Goal: Task Accomplishment & Management: Complete application form

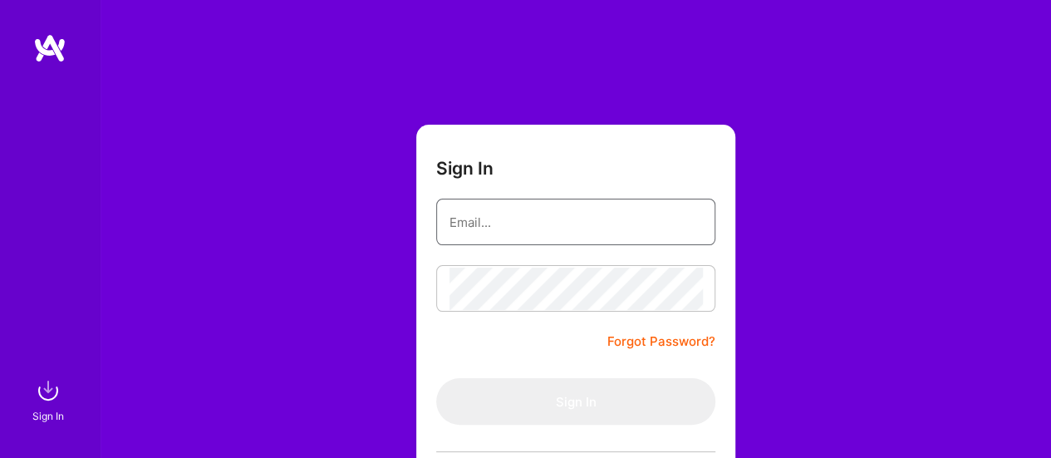
click at [566, 222] on input "email" at bounding box center [576, 222] width 253 height 42
type input "[EMAIL_ADDRESS][DOMAIN_NAME]"
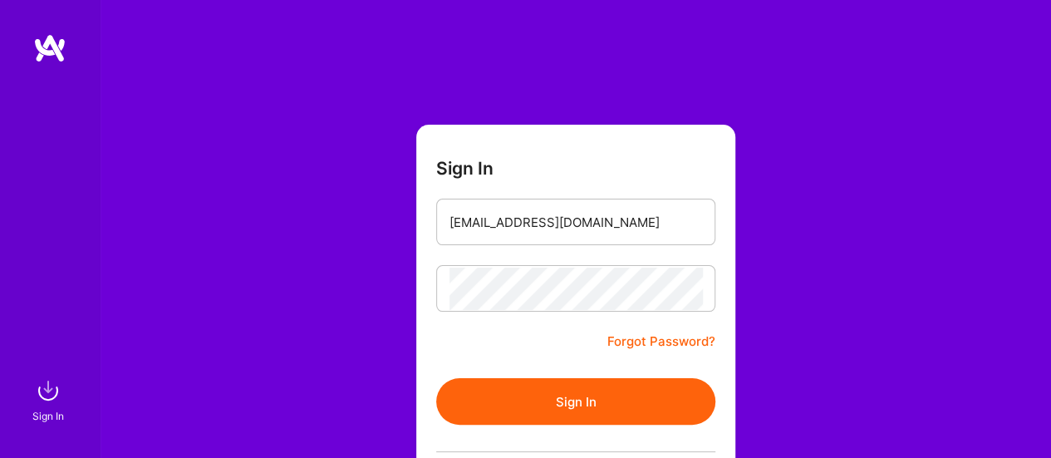
click at [527, 391] on button "Sign In" at bounding box center [575, 401] width 279 height 47
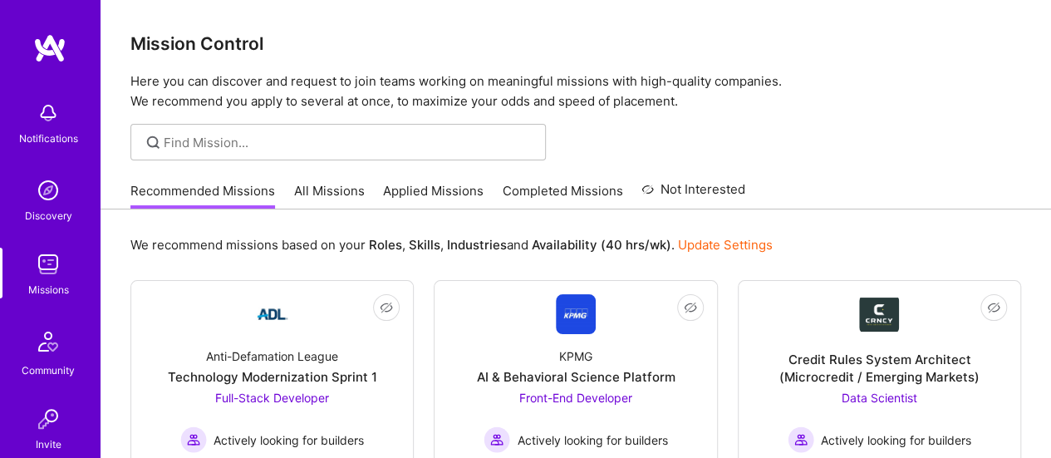
click at [545, 185] on link "Completed Missions" at bounding box center [563, 195] width 120 height 27
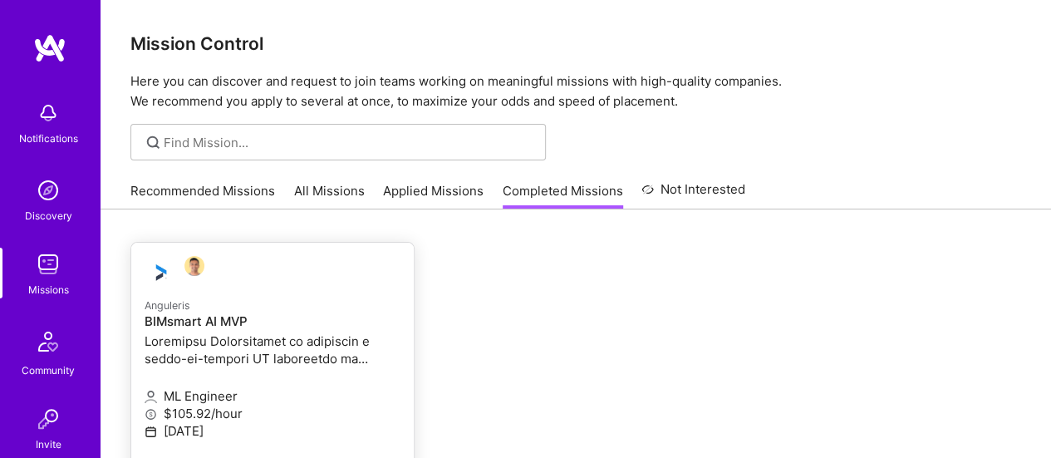
click at [209, 327] on h4 "BIMsmart AI MVP" at bounding box center [273, 321] width 256 height 15
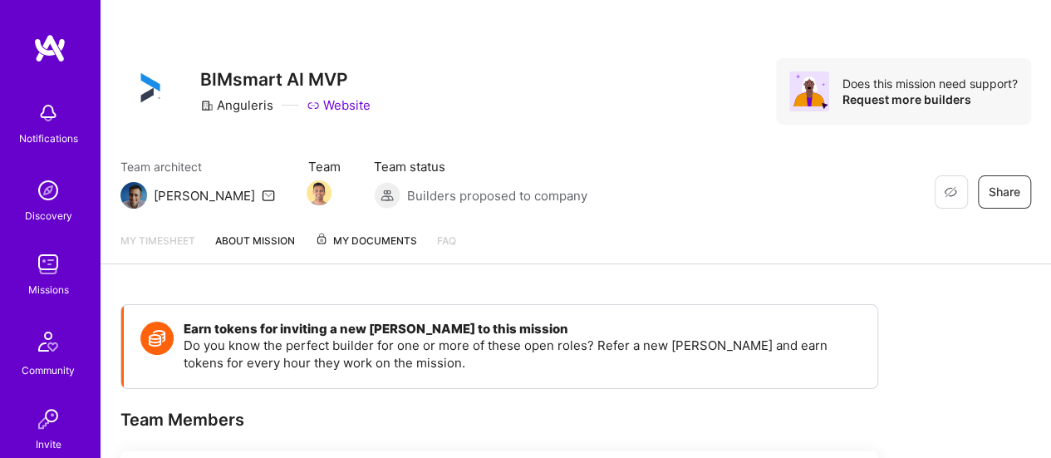
click at [376, 237] on span "My Documents" at bounding box center [366, 241] width 102 height 18
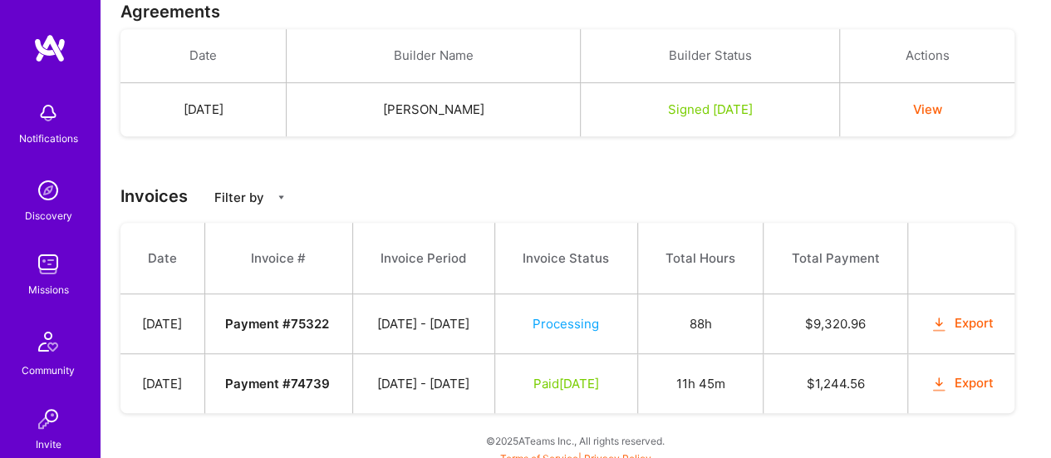
scroll to position [96, 0]
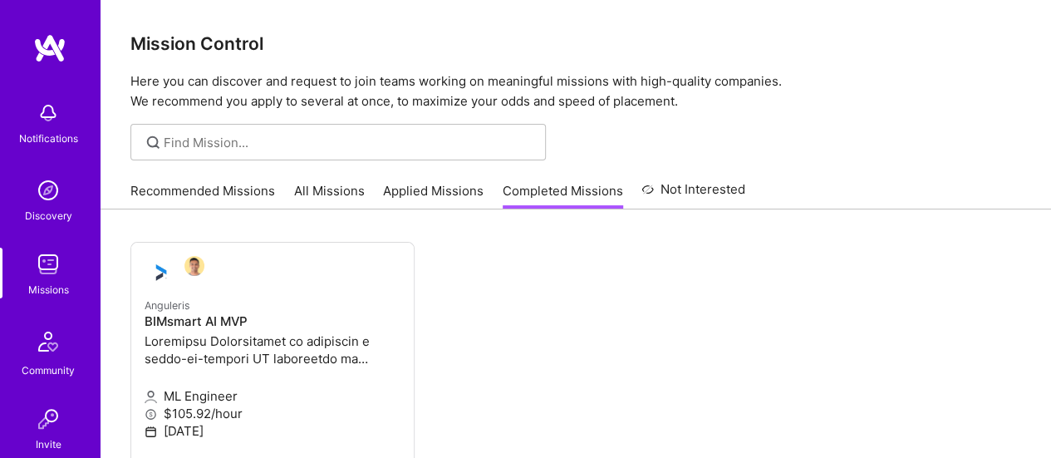
click at [435, 189] on link "Applied Missions" at bounding box center [433, 195] width 101 height 27
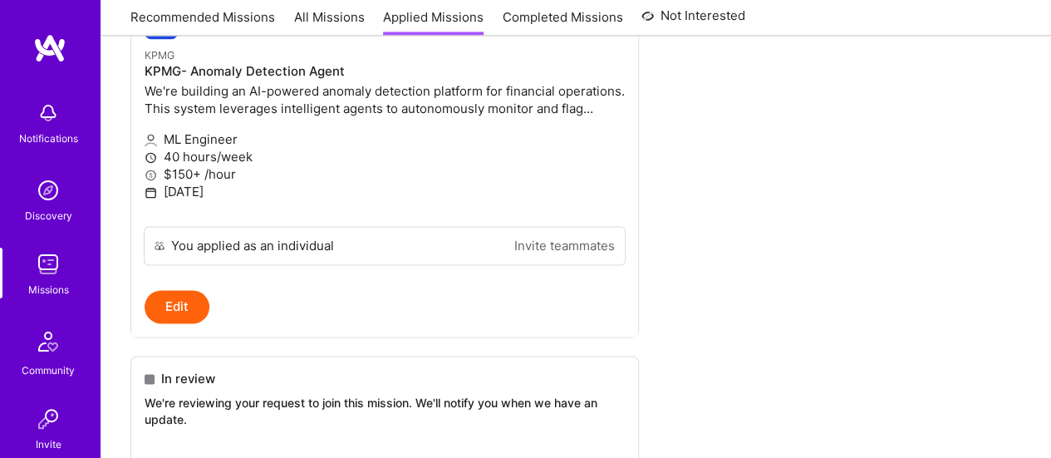
scroll to position [1258, 0]
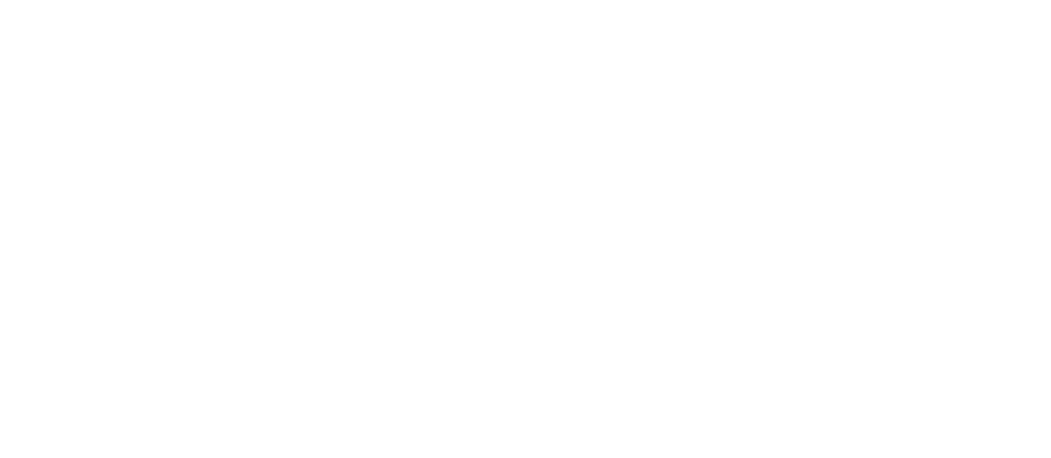
click at [0, 0] on link "All Missions" at bounding box center [0, 0] width 0 height 0
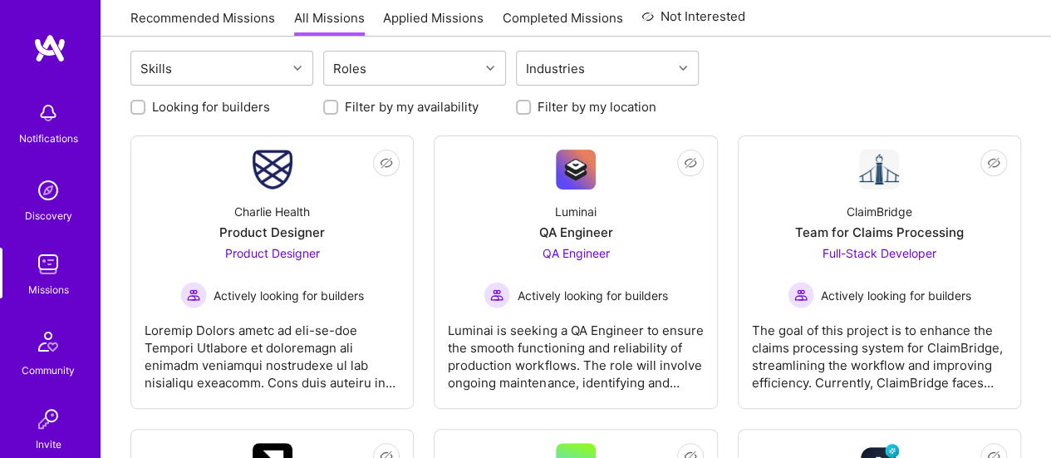
scroll to position [369, 0]
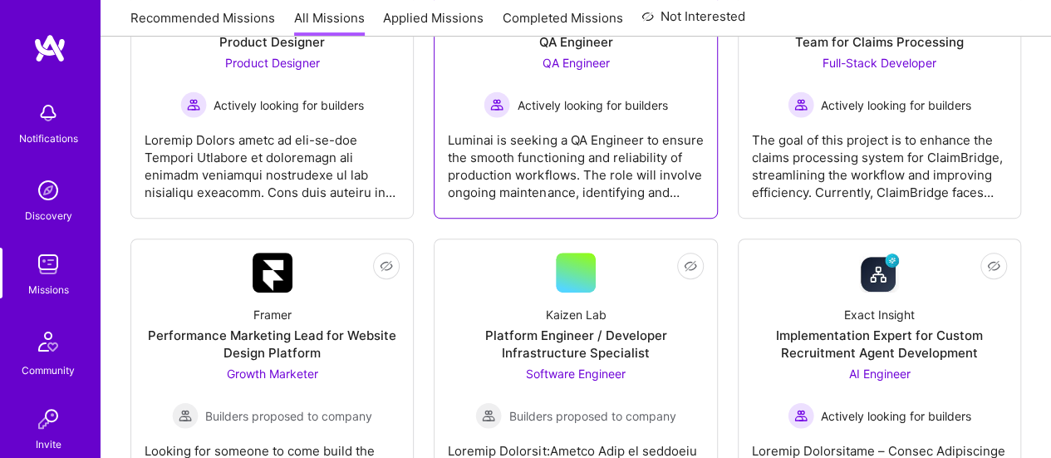
click at [587, 131] on div "Luminai is seeking a QA Engineer to ensure the smooth functioning and reliabili…" at bounding box center [575, 159] width 255 height 83
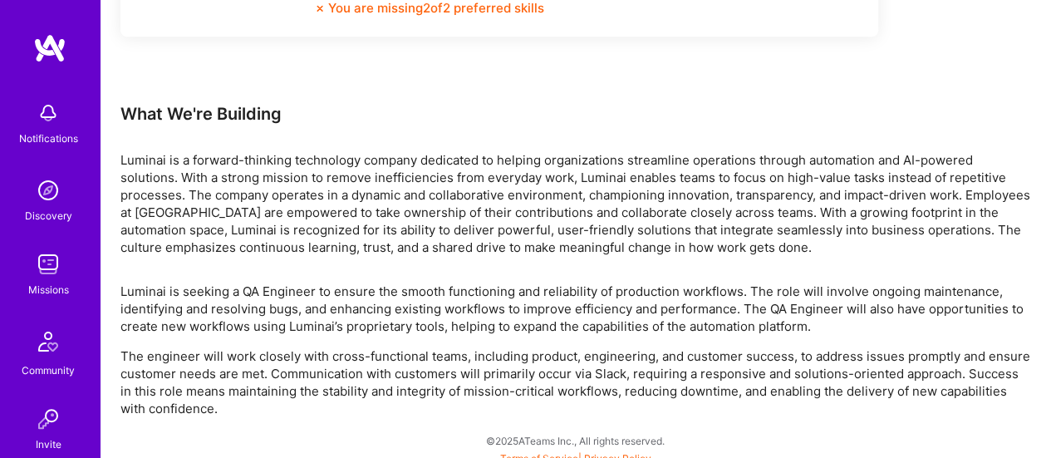
scroll to position [959, 0]
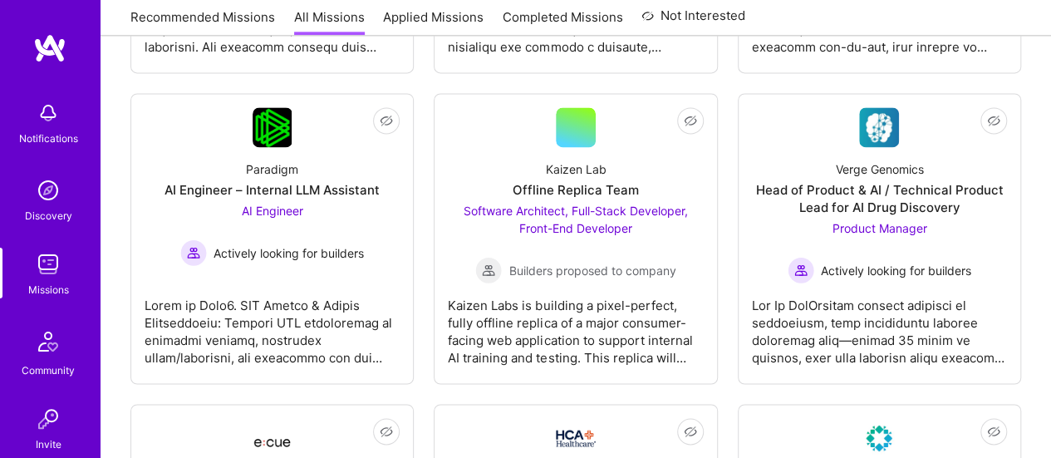
scroll to position [1144, 0]
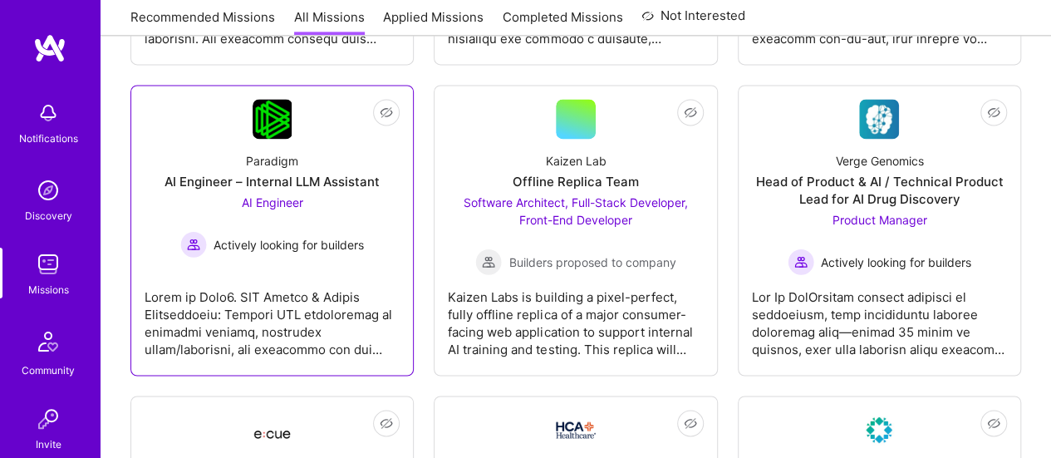
click at [243, 175] on div "AI Engineer – Internal LLM Assistant" at bounding box center [272, 181] width 215 height 17
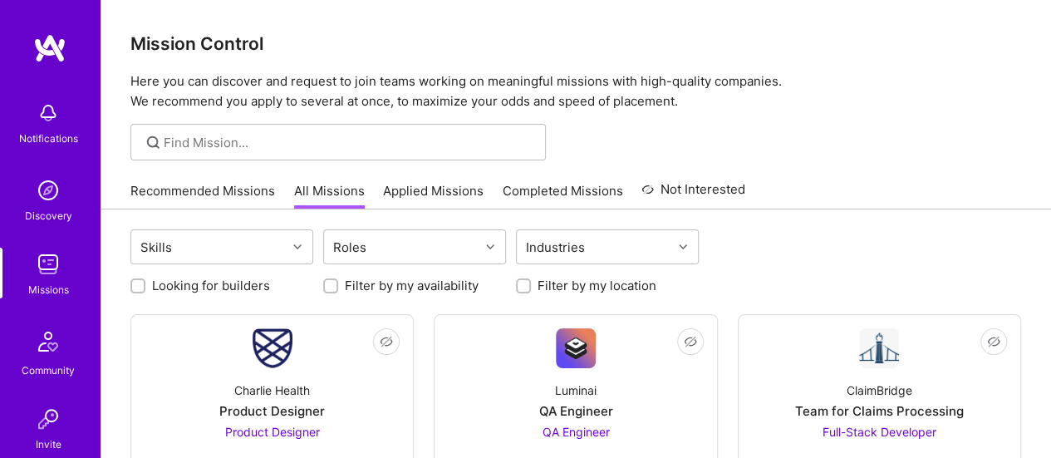
click at [441, 186] on link "Applied Missions" at bounding box center [433, 195] width 101 height 27
click at [203, 193] on link "Recommended Missions" at bounding box center [202, 195] width 145 height 27
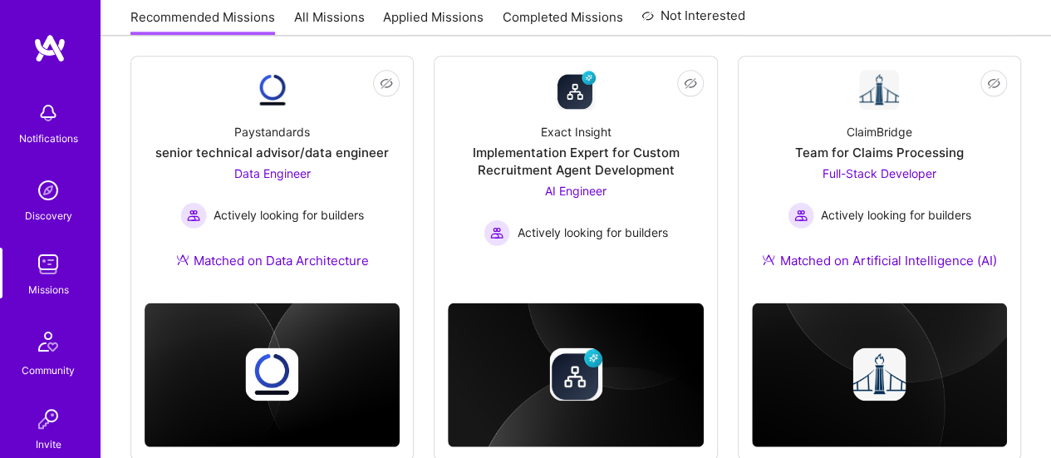
scroll to position [1000, 0]
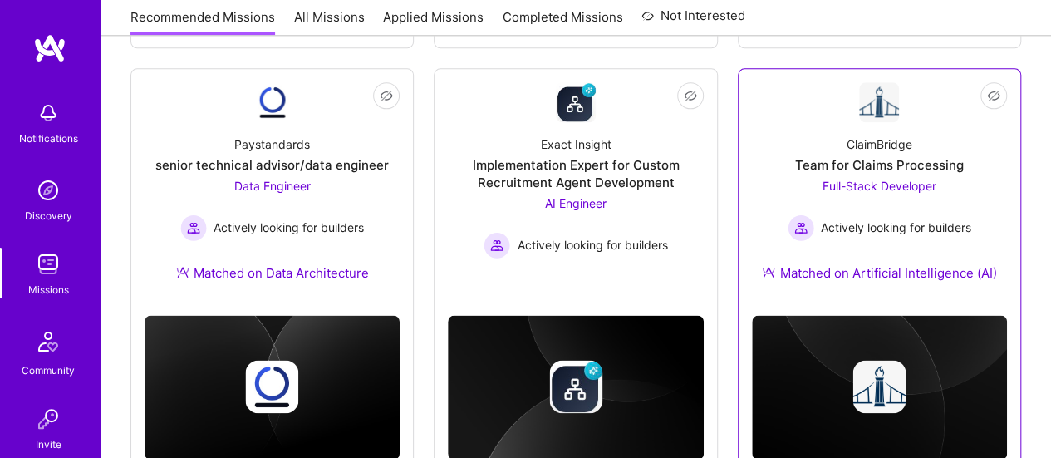
click at [889, 160] on div "Team for Claims Processing" at bounding box center [879, 164] width 169 height 17
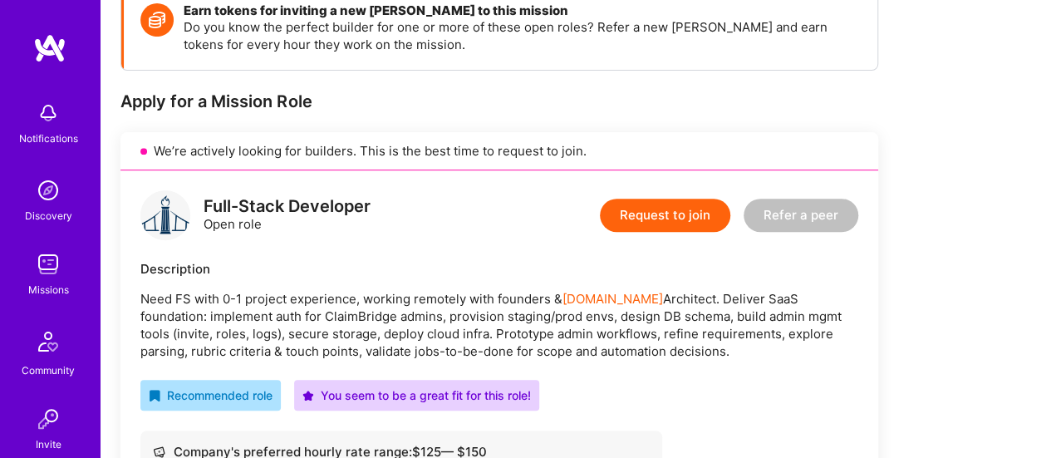
scroll to position [252, 0]
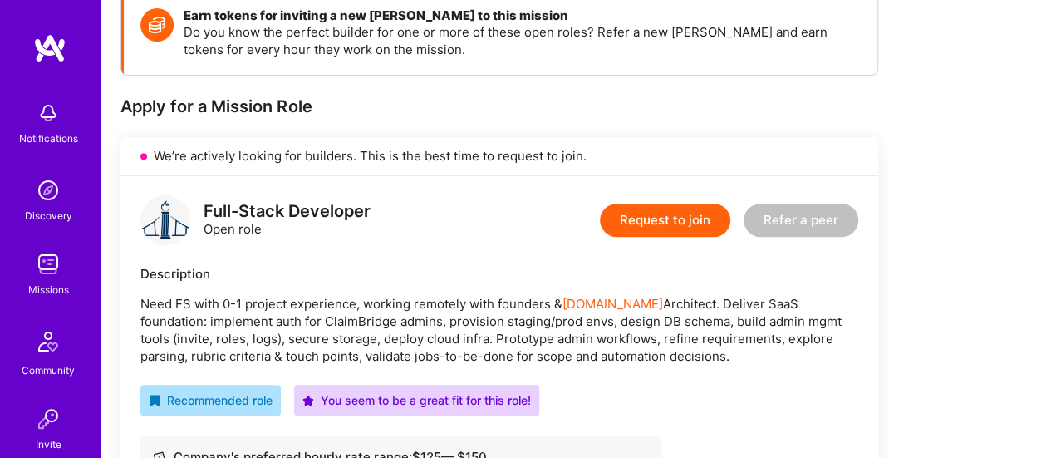
click at [661, 219] on button "Request to join" at bounding box center [665, 220] width 130 height 33
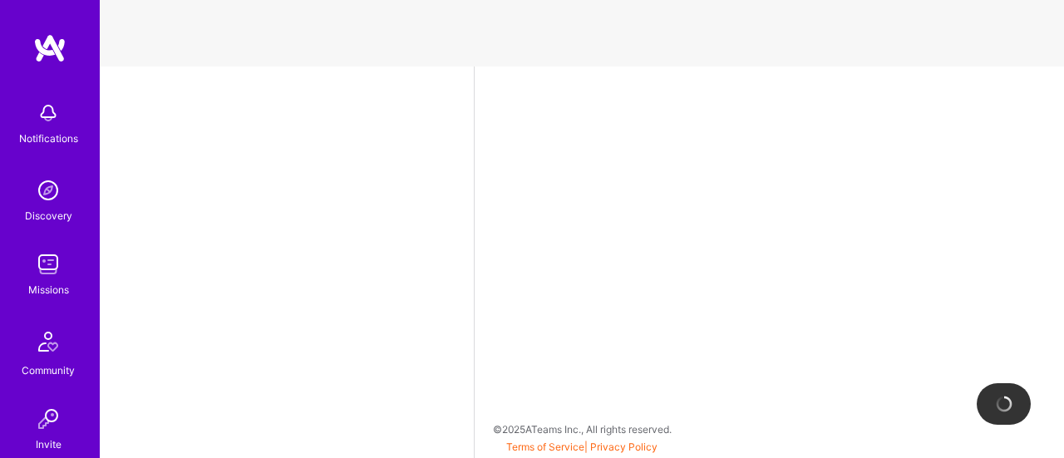
select select "US"
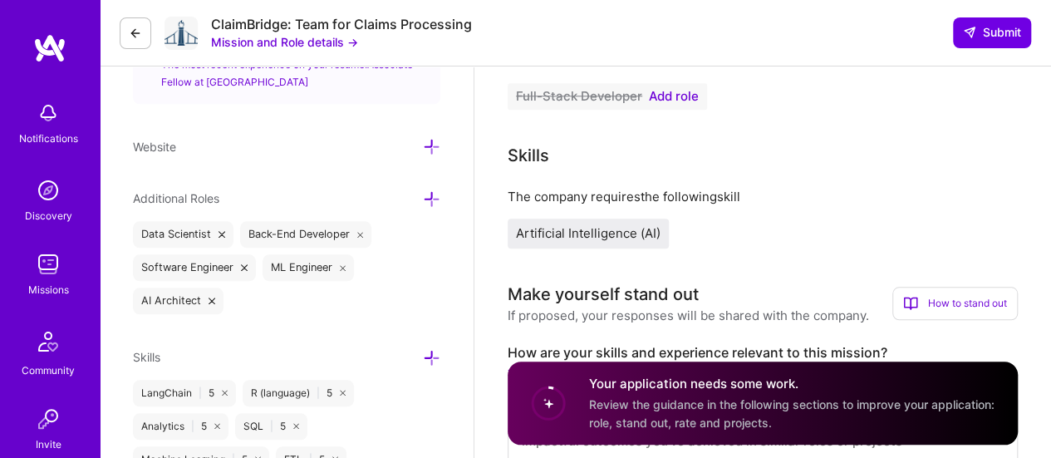
scroll to position [624, 0]
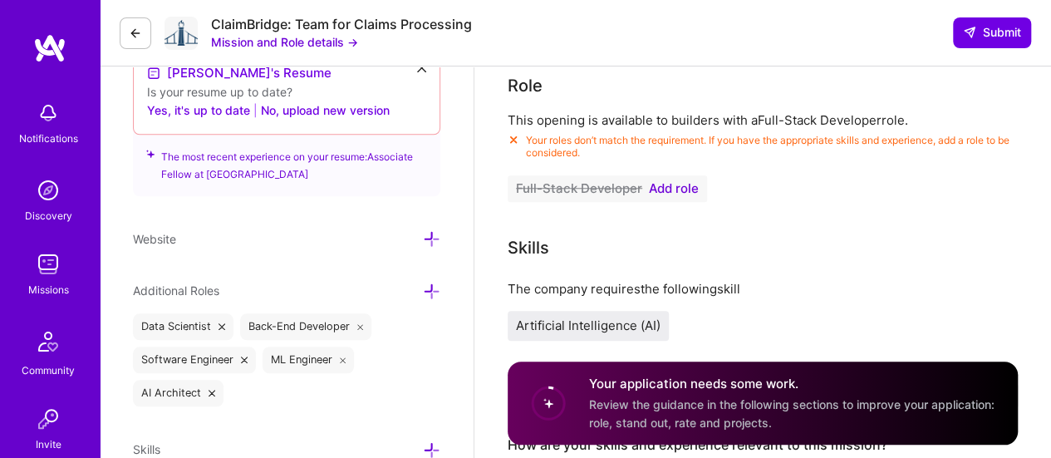
click at [685, 190] on span "Add role" at bounding box center [674, 188] width 50 height 13
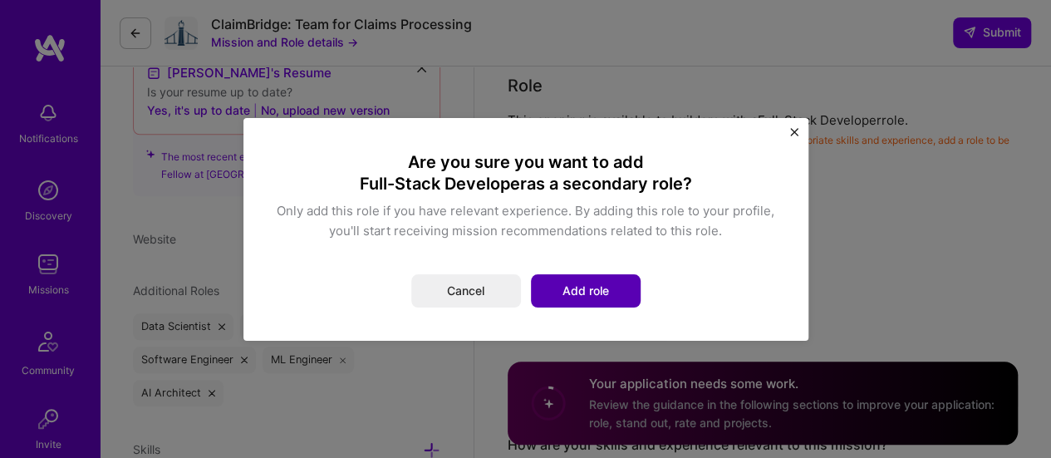
click at [588, 283] on button "Add role" at bounding box center [586, 290] width 110 height 33
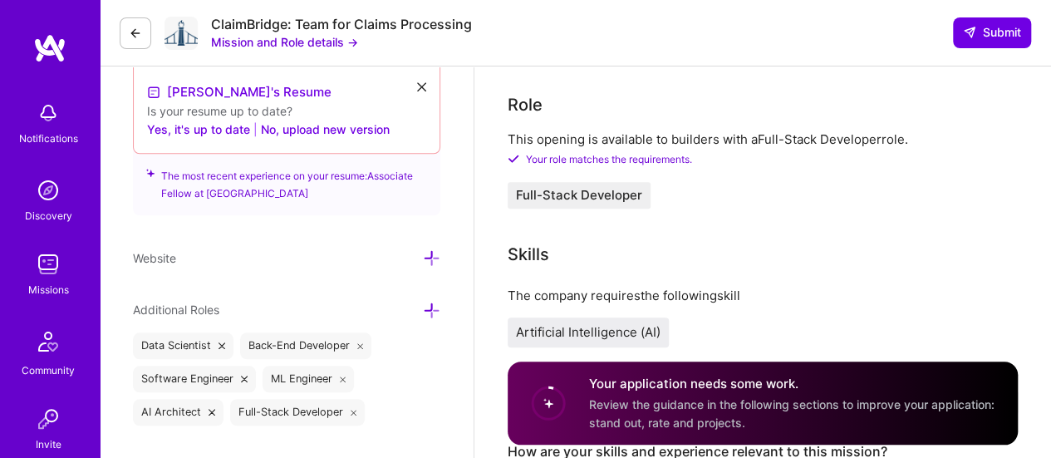
scroll to position [622, 0]
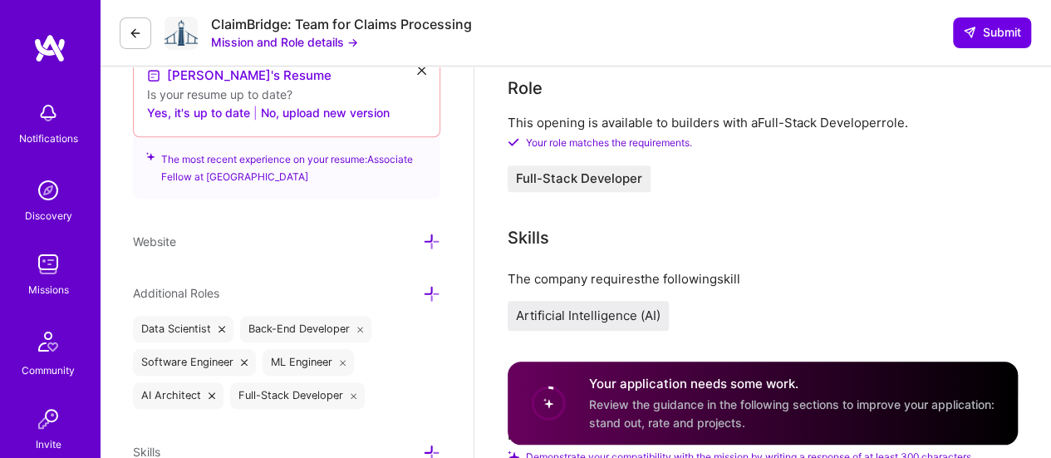
click at [244, 359] on icon at bounding box center [244, 362] width 7 height 7
click at [361, 326] on icon at bounding box center [360, 329] width 7 height 7
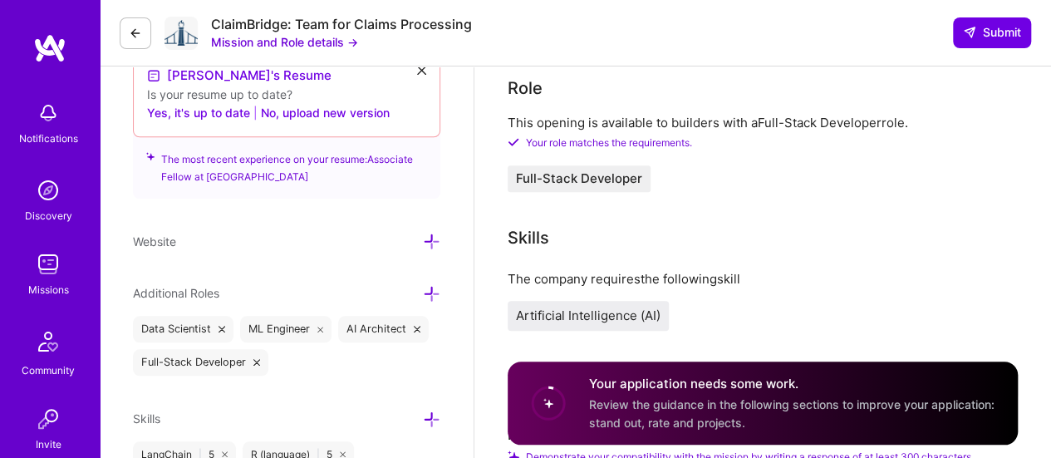
click at [428, 292] on icon at bounding box center [431, 293] width 17 height 17
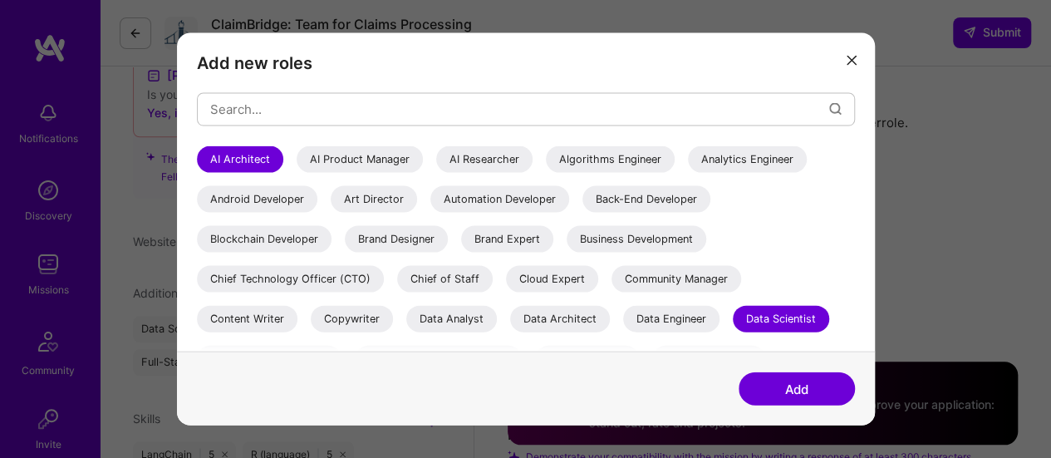
click at [468, 156] on div "AI Researcher" at bounding box center [484, 158] width 96 height 27
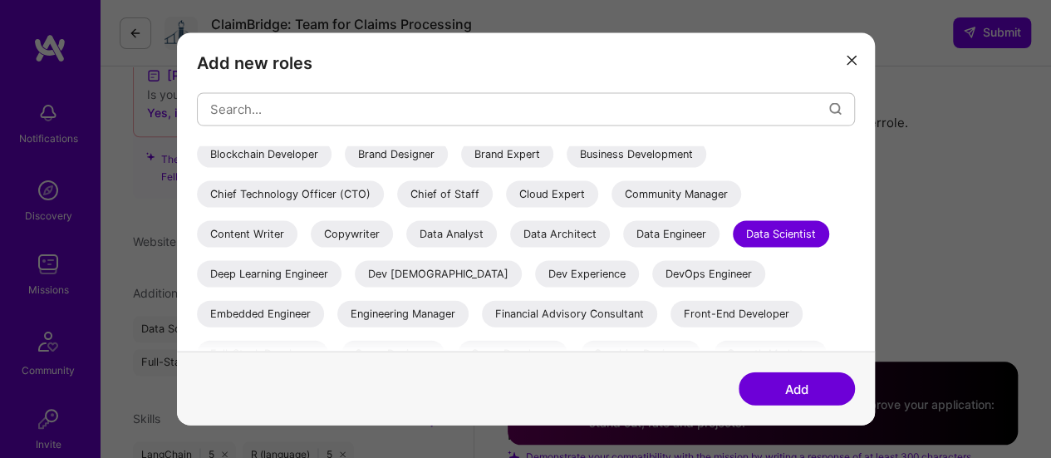
scroll to position [0, 0]
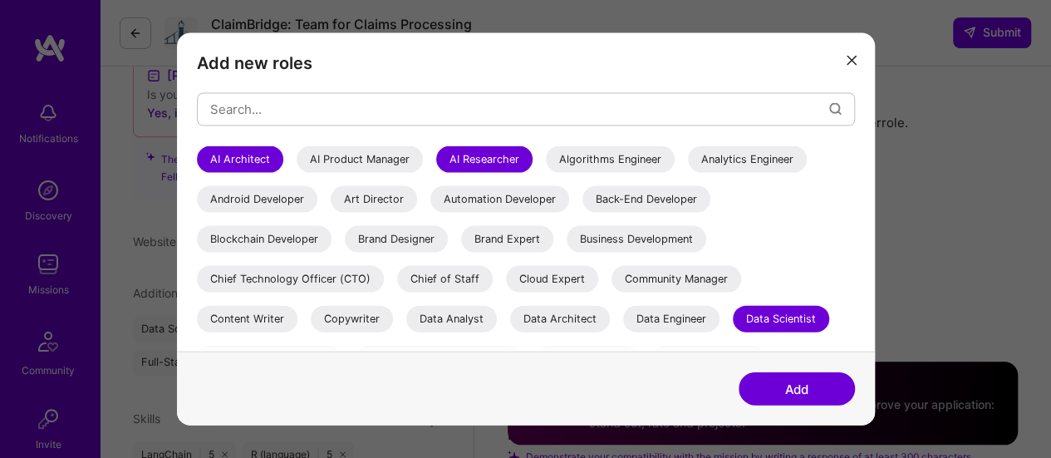
click at [751, 150] on div "Analytics Engineer" at bounding box center [747, 158] width 119 height 27
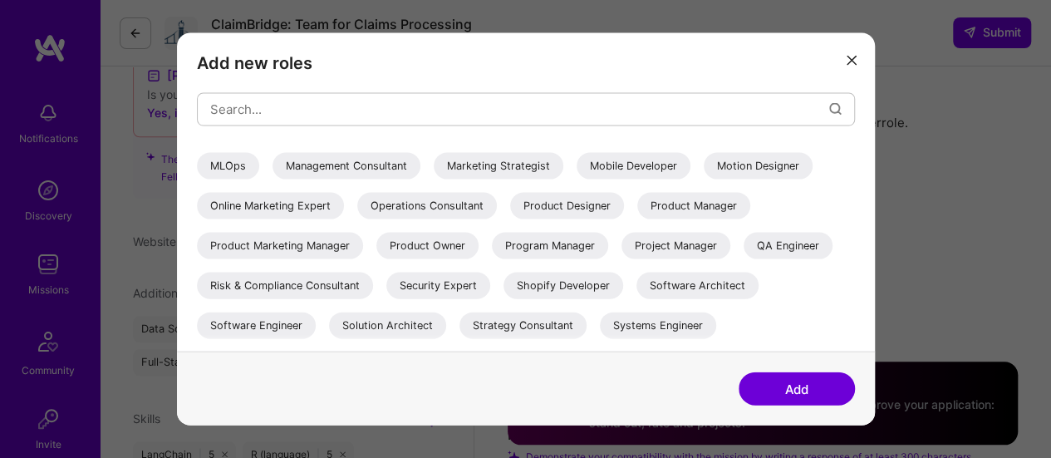
scroll to position [425, 0]
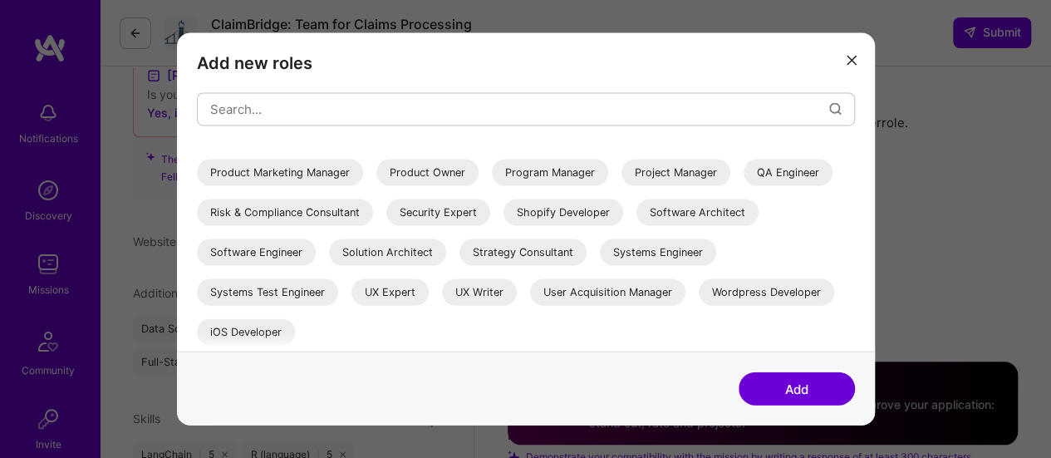
click at [801, 391] on button "Add" at bounding box center [797, 388] width 116 height 33
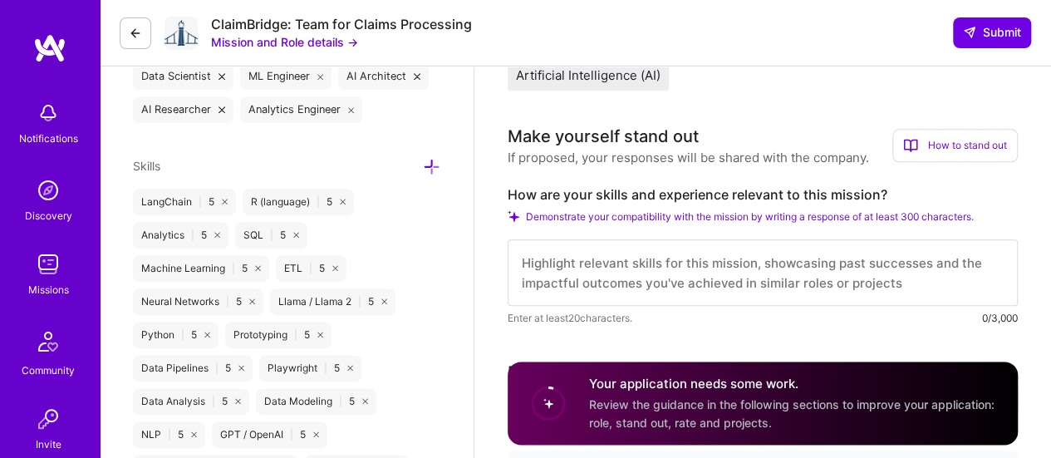
scroll to position [1132, 0]
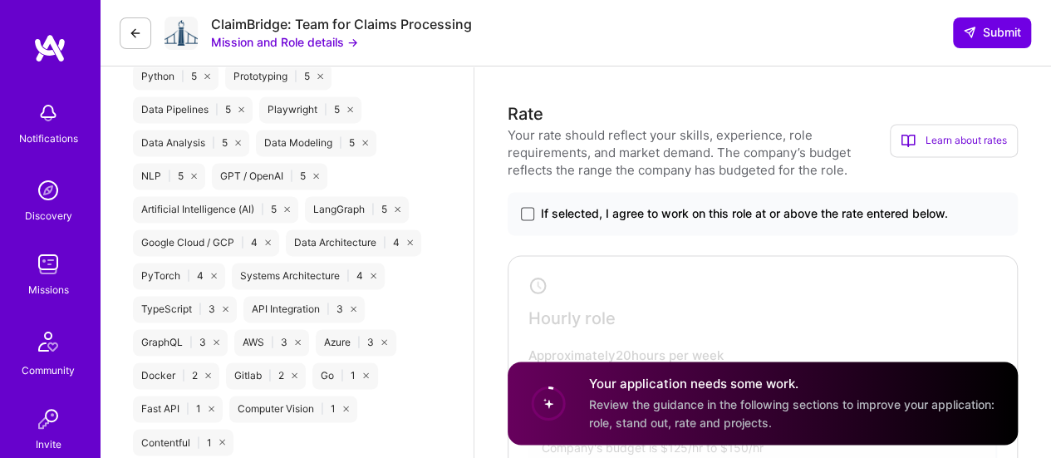
click at [525, 209] on span at bounding box center [527, 213] width 13 height 13
click at [0, 0] on input "If selected, I agree to work on this role at or above the rate entered below." at bounding box center [0, 0] width 0 height 0
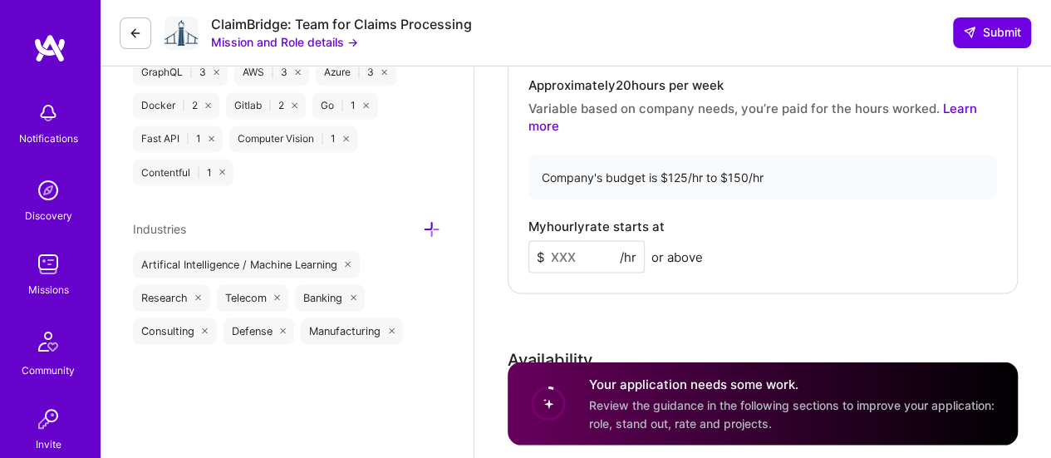
scroll to position [1380, 0]
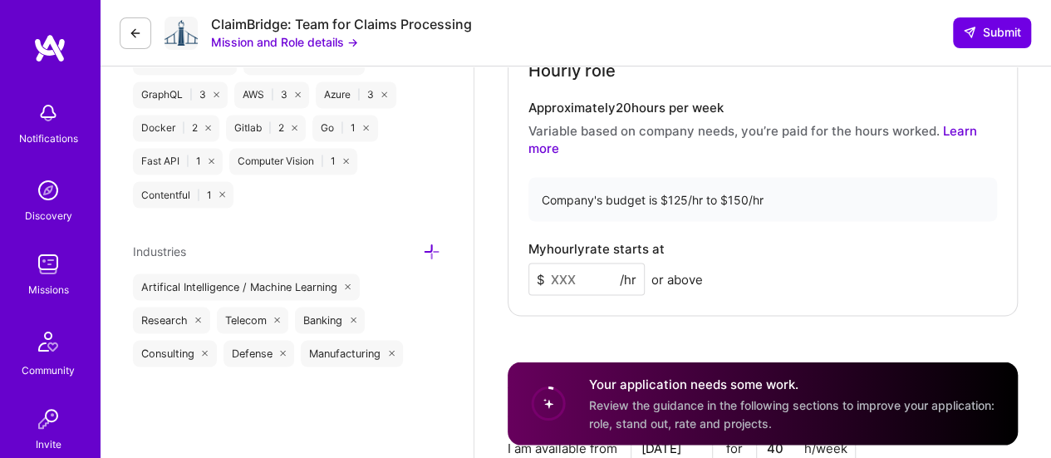
click at [582, 278] on input at bounding box center [586, 279] width 116 height 32
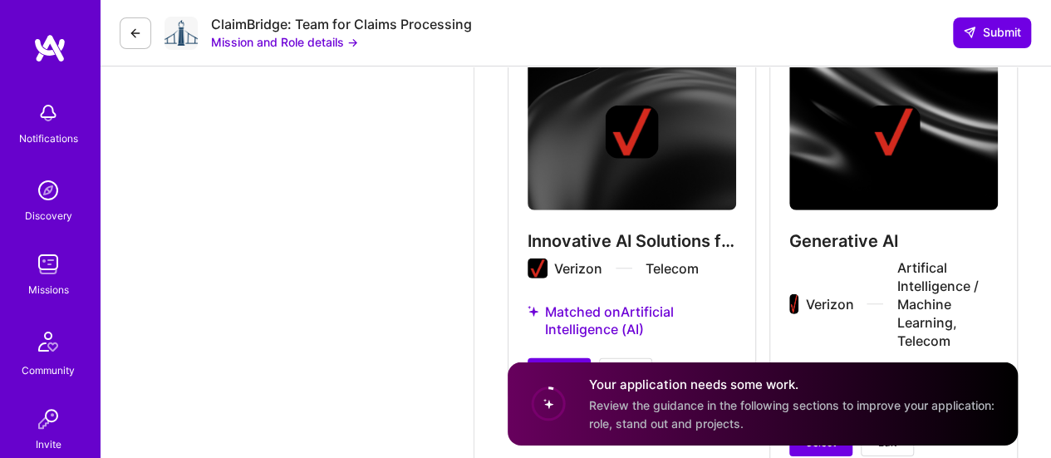
scroll to position [2408, 0]
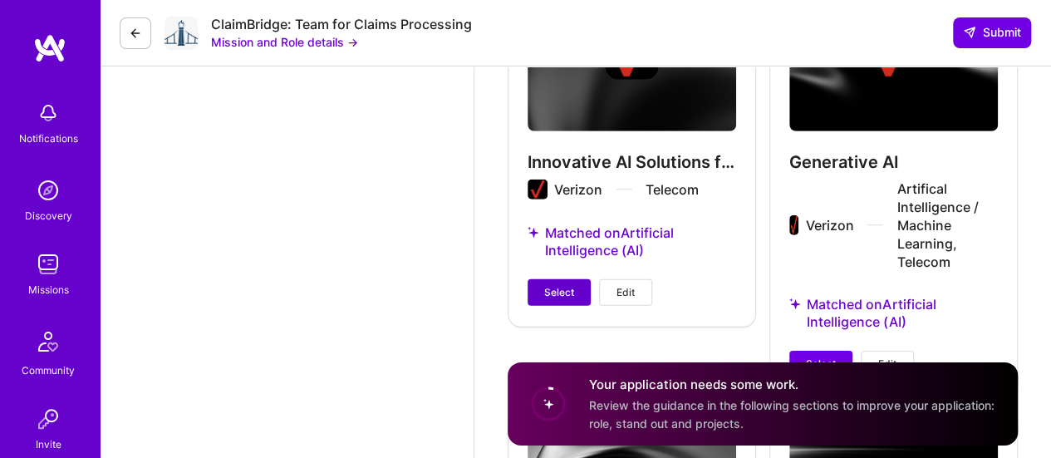
type input "145"
click at [573, 285] on span "Select" at bounding box center [559, 292] width 30 height 15
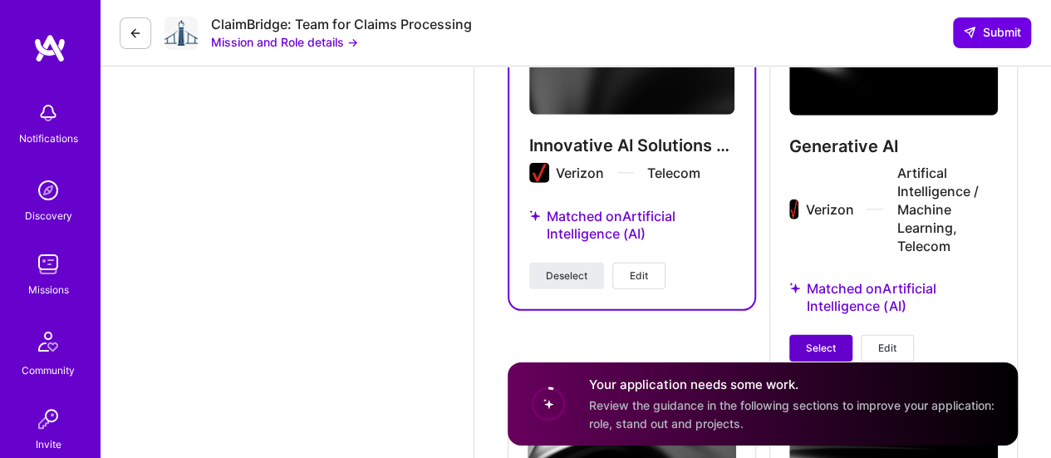
click at [824, 341] on span "Select" at bounding box center [821, 348] width 30 height 15
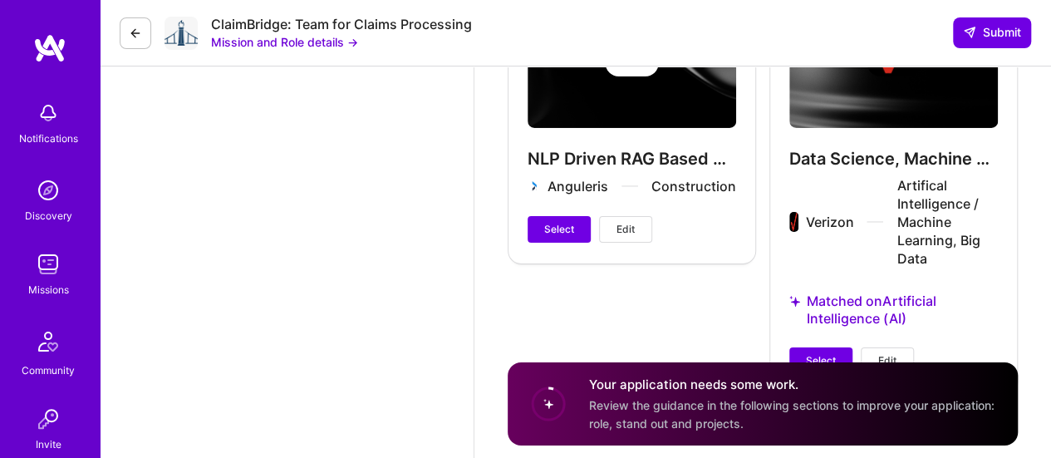
scroll to position [2882, 0]
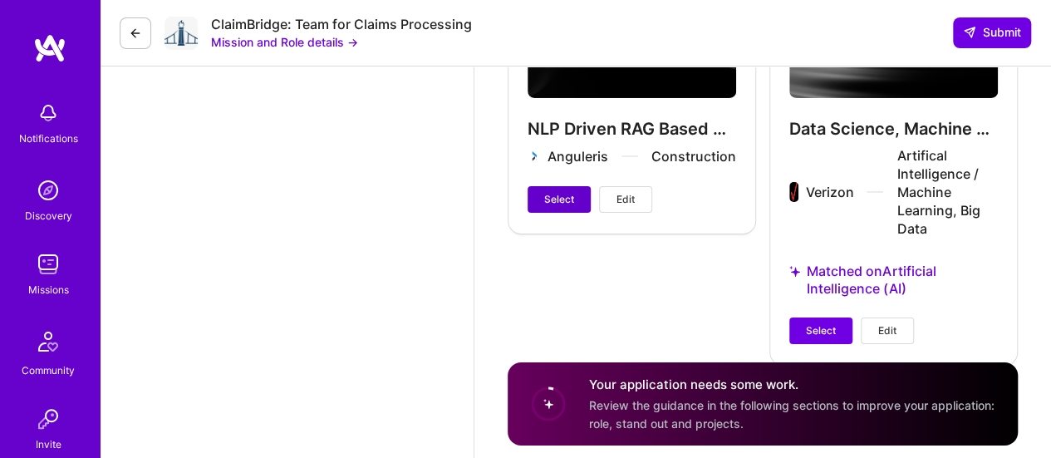
click at [559, 201] on span "Select" at bounding box center [559, 199] width 30 height 15
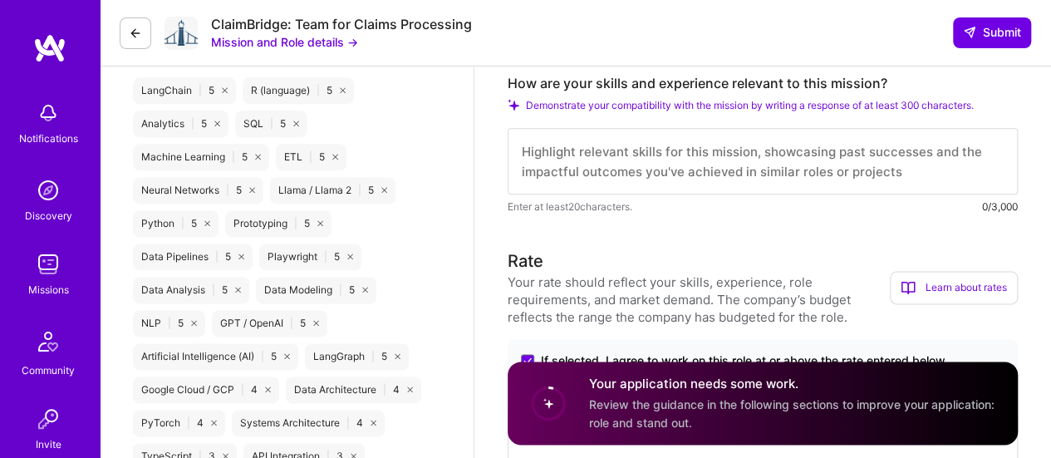
scroll to position [955, 0]
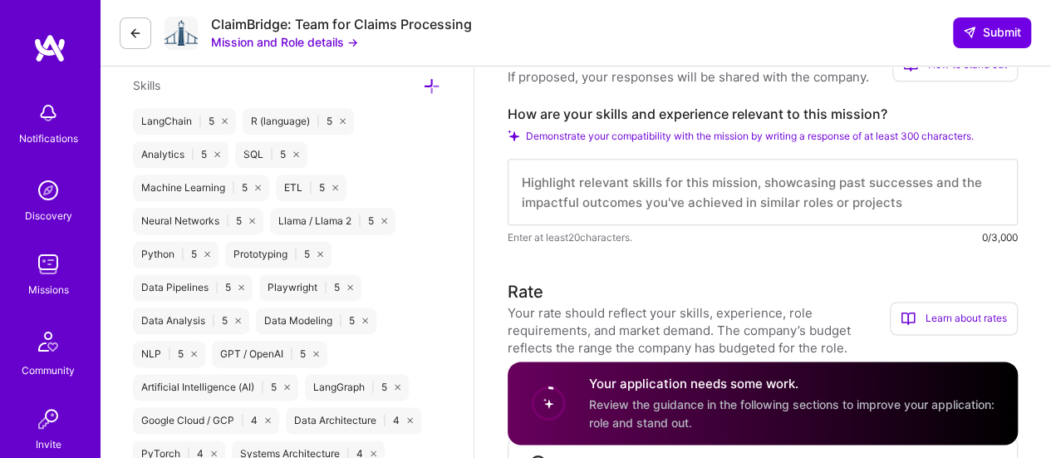
click at [697, 182] on textarea at bounding box center [763, 192] width 510 height 66
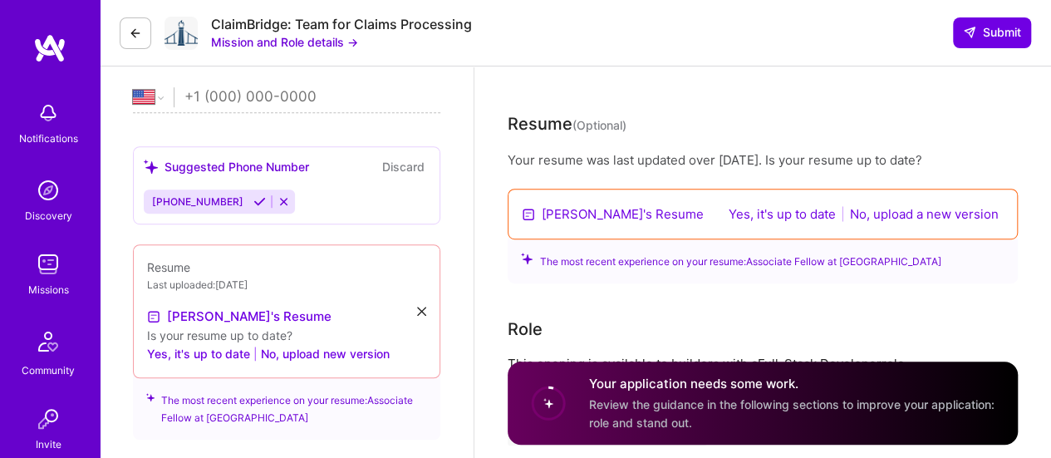
scroll to position [591, 0]
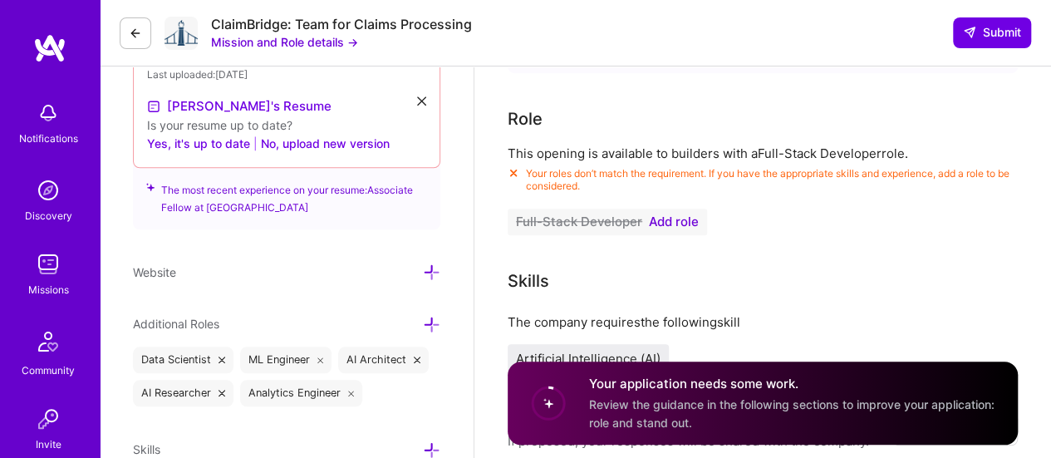
type textarea "Extensive experience with Data Science, Machine Learning, Artificial Intelligen…"
click at [692, 219] on span "Add role" at bounding box center [674, 221] width 50 height 13
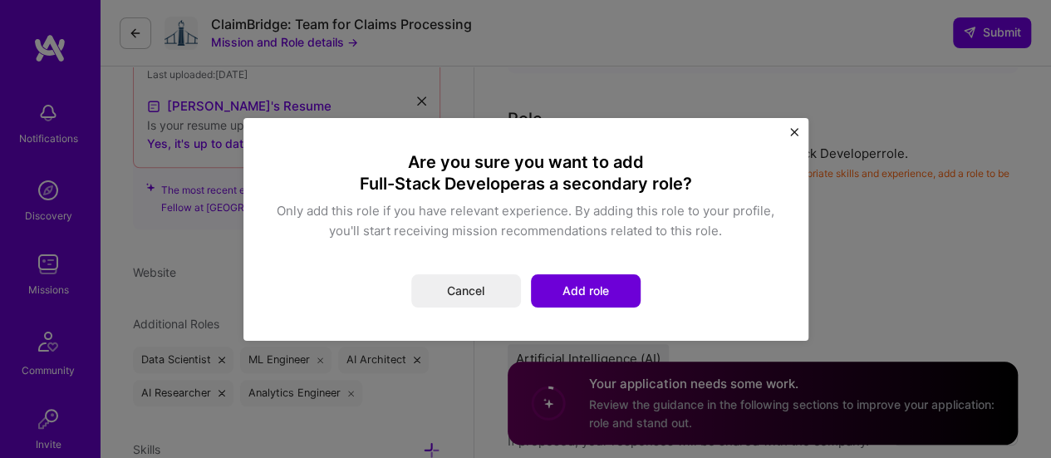
drag, startPoint x: 588, startPoint y: 295, endPoint x: 619, endPoint y: 282, distance: 33.5
click at [590, 295] on button "Add role" at bounding box center [586, 290] width 110 height 33
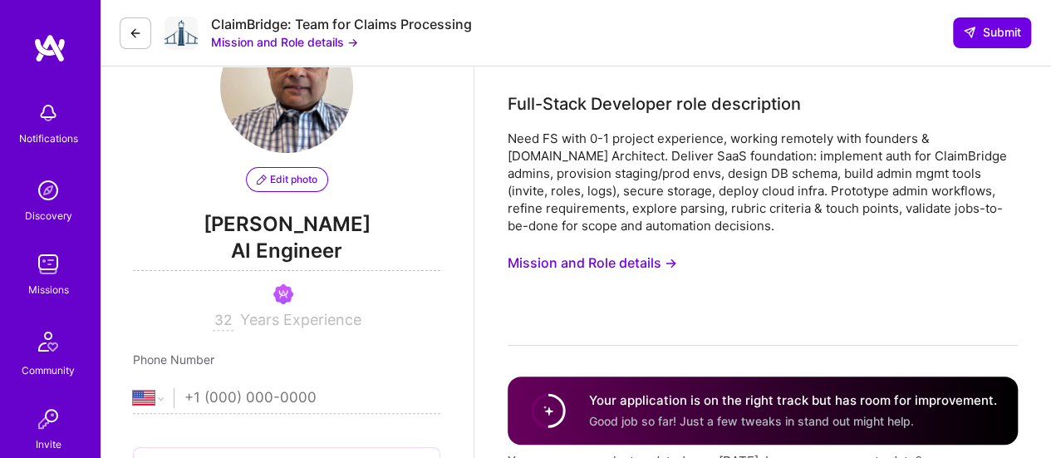
scroll to position [0, 0]
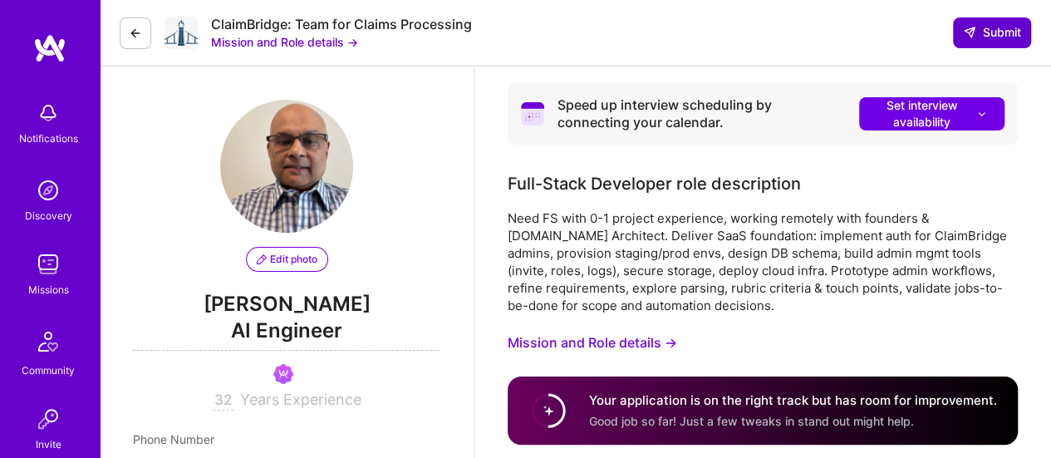
click at [999, 27] on span "Submit" at bounding box center [992, 32] width 58 height 17
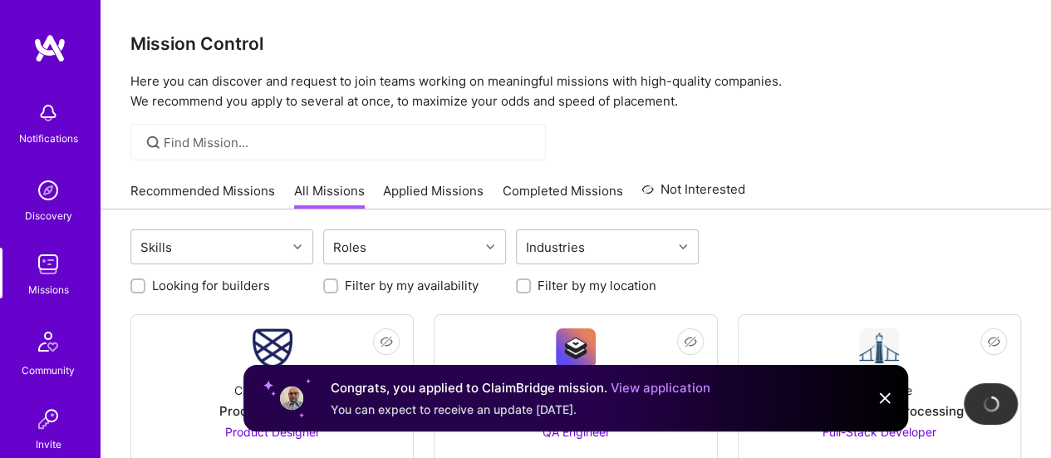
click at [882, 396] on img at bounding box center [885, 398] width 20 height 20
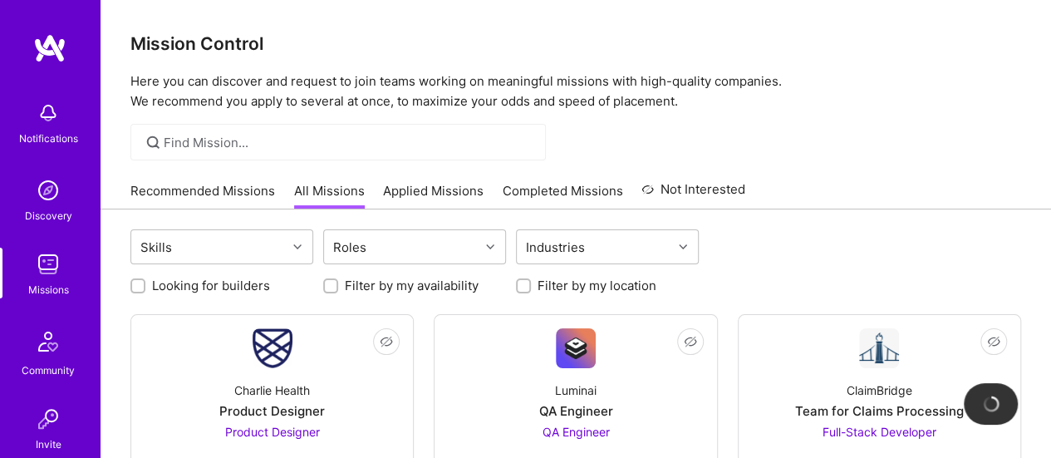
click at [435, 186] on link "Applied Missions" at bounding box center [433, 195] width 101 height 27
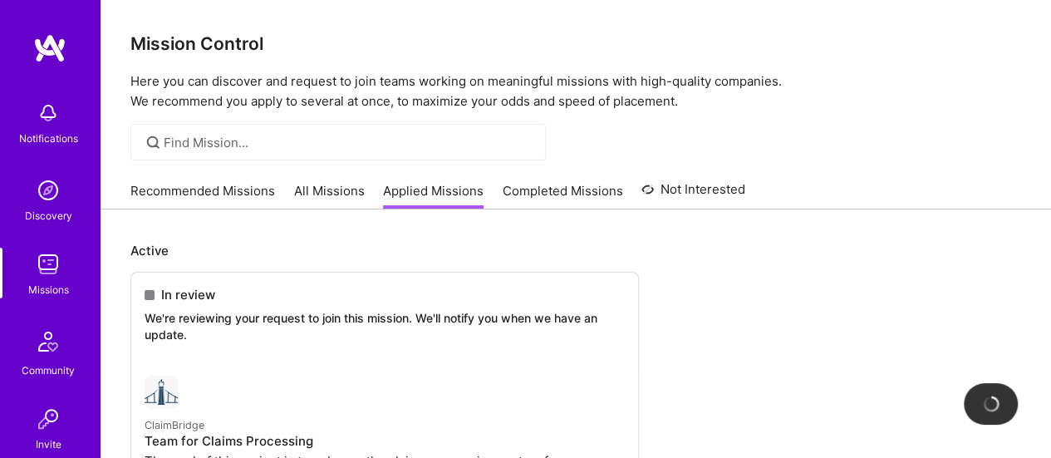
drag, startPoint x: 316, startPoint y: 189, endPoint x: 665, endPoint y: 176, distance: 349.2
click at [316, 189] on link "All Missions" at bounding box center [329, 195] width 71 height 27
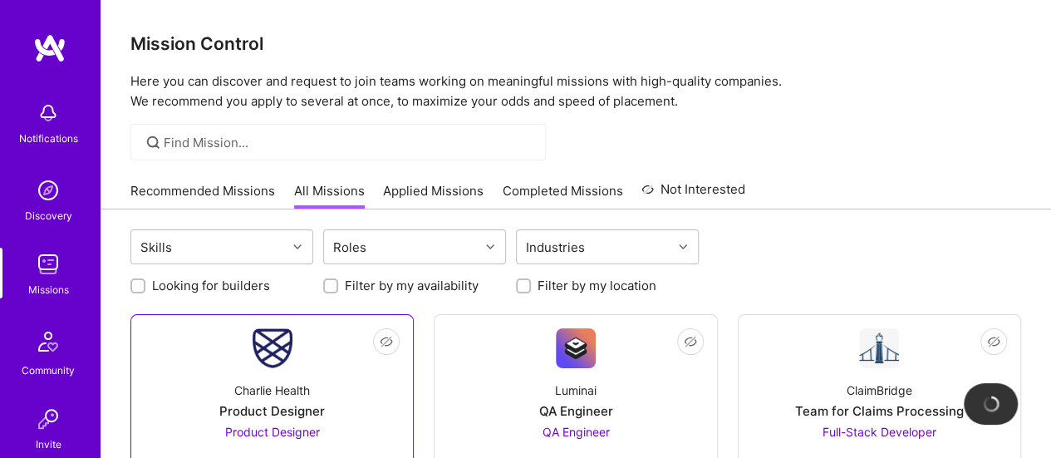
click at [254, 386] on div "Charlie Health" at bounding box center [272, 389] width 76 height 17
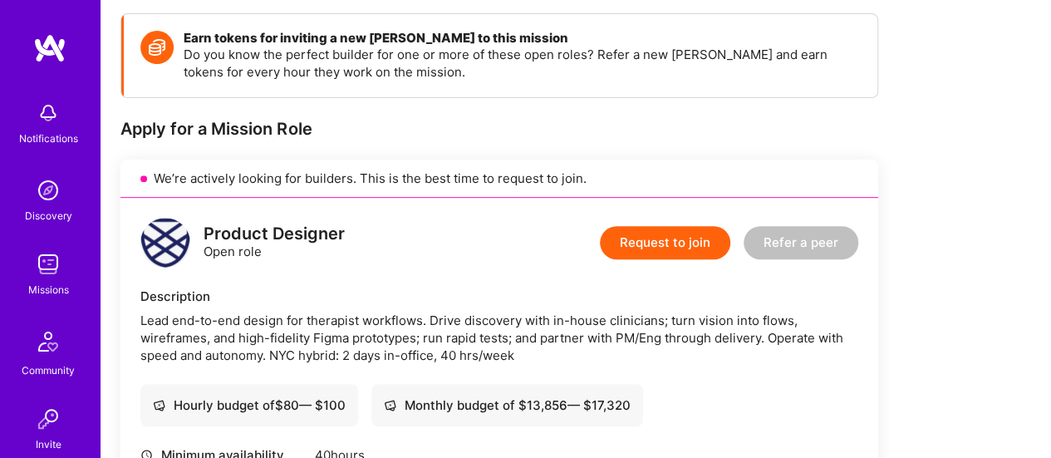
scroll to position [133, 0]
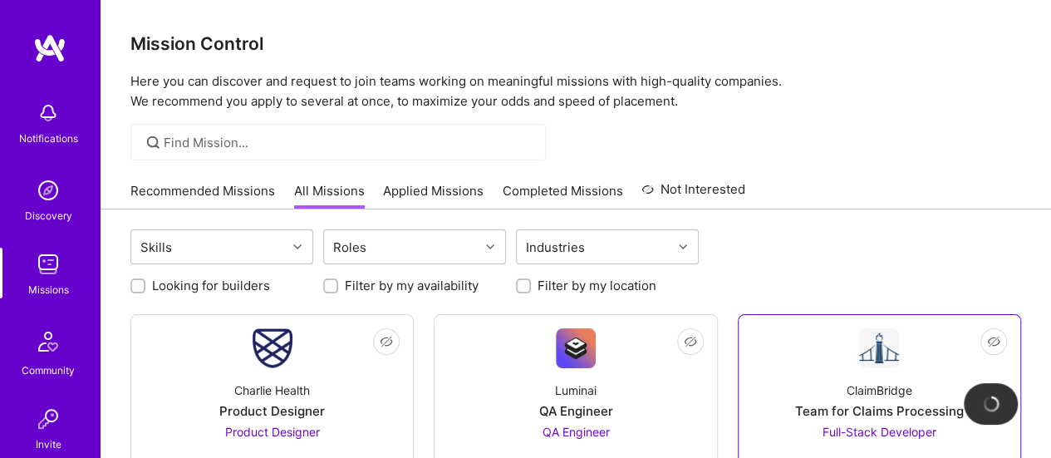
click at [852, 416] on div "Team for Claims Processing" at bounding box center [879, 410] width 169 height 17
